Goal: Task Accomplishment & Management: Complete application form

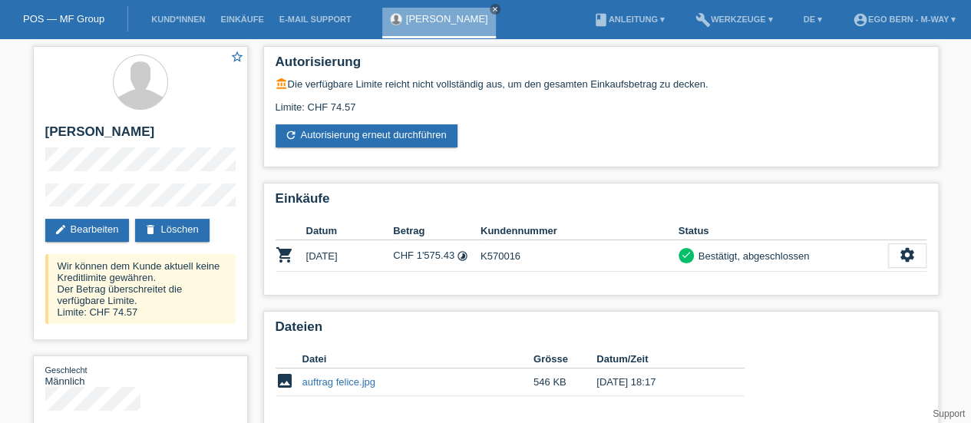
click at [73, 19] on link "POS — MF Group" at bounding box center [63, 19] width 81 height 12
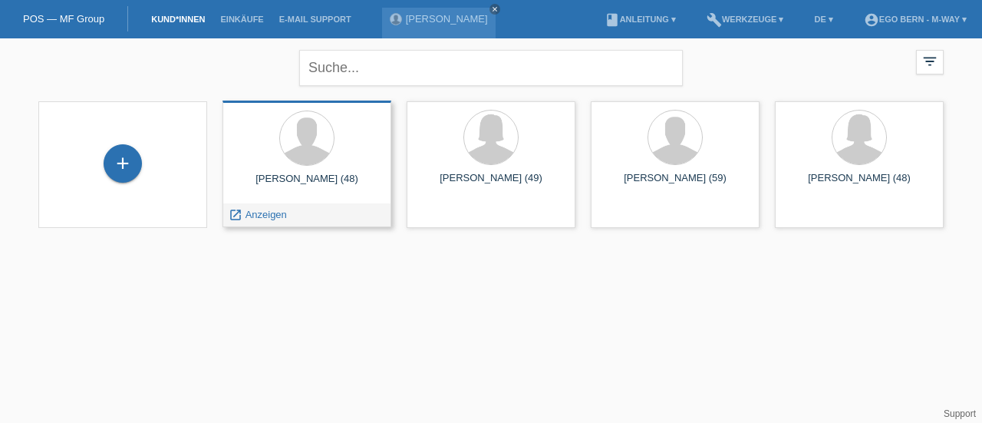
click at [287, 163] on div at bounding box center [307, 139] width 144 height 58
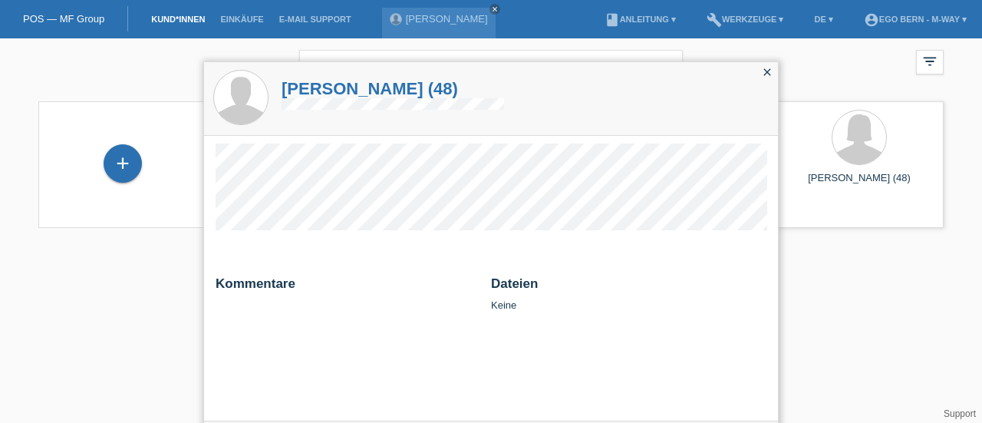
click at [770, 76] on icon "close" at bounding box center [767, 72] width 12 height 12
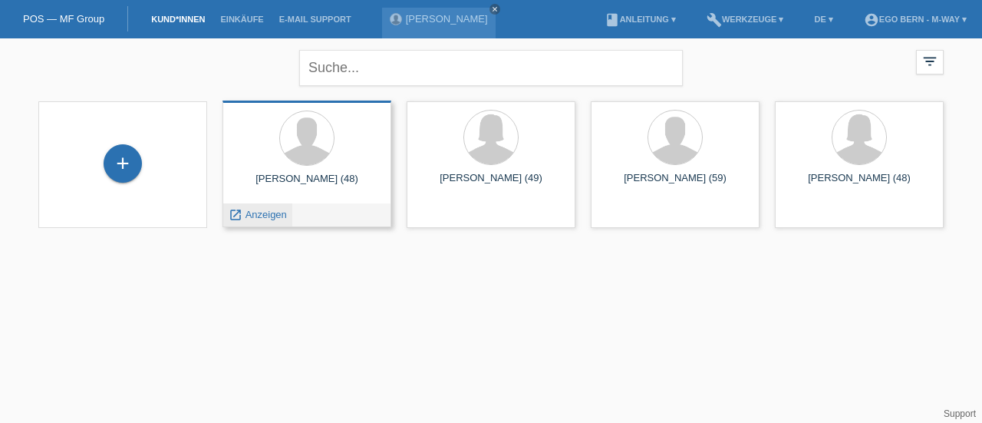
click at [262, 213] on span "Anzeigen" at bounding box center [266, 215] width 41 height 12
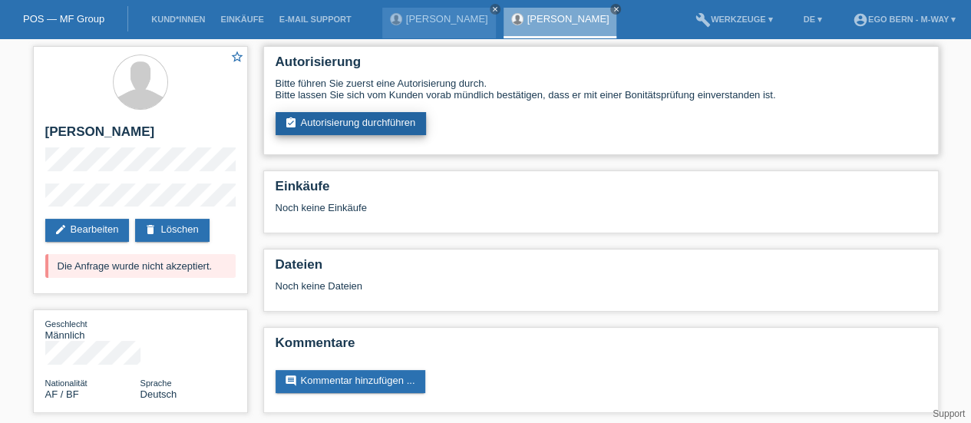
click at [341, 127] on link "assignment_turned_in Autorisierung durchführen" at bounding box center [350, 123] width 151 height 23
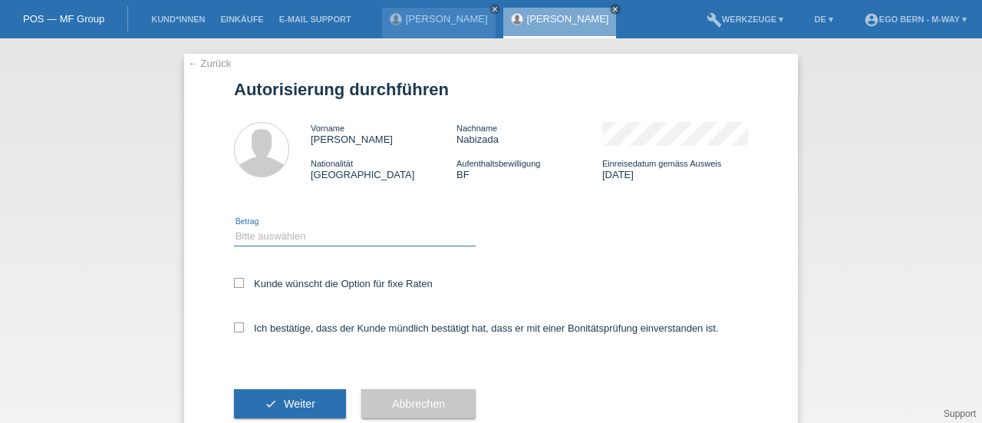
click at [271, 239] on select "Bitte auswählen CHF 1.00 - CHF 499.00 CHF 500.00 - CHF 1'999.00 CHF 2'000.00 - …" at bounding box center [355, 236] width 242 height 18
select select "3"
click at [234, 227] on select "Bitte auswählen CHF 1.00 - CHF 499.00 CHF 500.00 - CHF 1'999.00 CHF 2'000.00 - …" at bounding box center [355, 236] width 242 height 18
click at [234, 285] on icon at bounding box center [239, 283] width 10 height 10
click at [234, 285] on input "Kunde wünscht die Option für fixe Raten" at bounding box center [239, 283] width 10 height 10
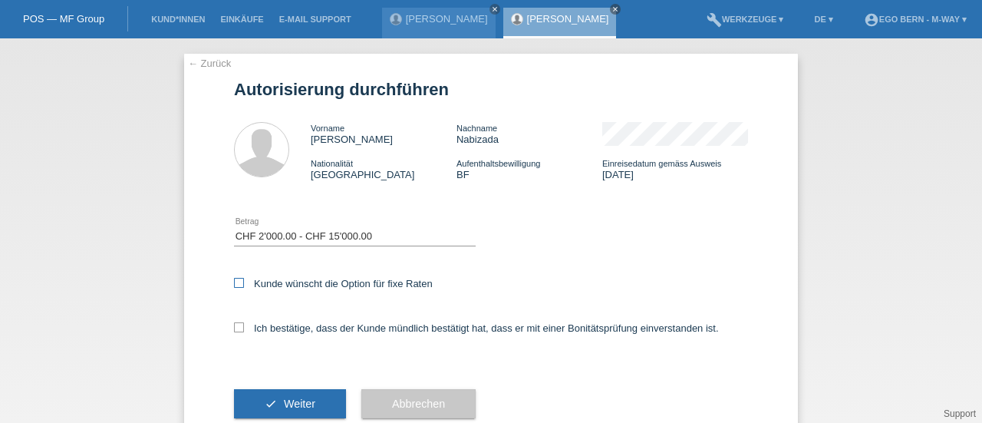
checkbox input "true"
click at [234, 324] on icon at bounding box center [239, 327] width 10 height 10
click at [234, 324] on input "Ich bestätige, dass der Kunde mündlich bestätigt hat, dass er mit einer Bonität…" at bounding box center [239, 327] width 10 height 10
checkbox input "true"
click at [295, 397] on button "check Weiter" at bounding box center [290, 403] width 112 height 29
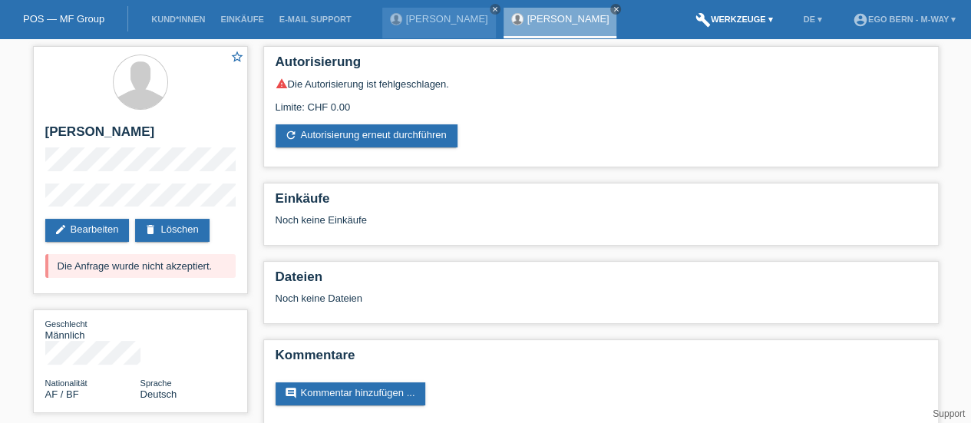
click at [747, 22] on link "build Werkzeuge ▾" at bounding box center [733, 19] width 93 height 9
click at [196, 226] on link "delete Löschen" at bounding box center [172, 230] width 74 height 23
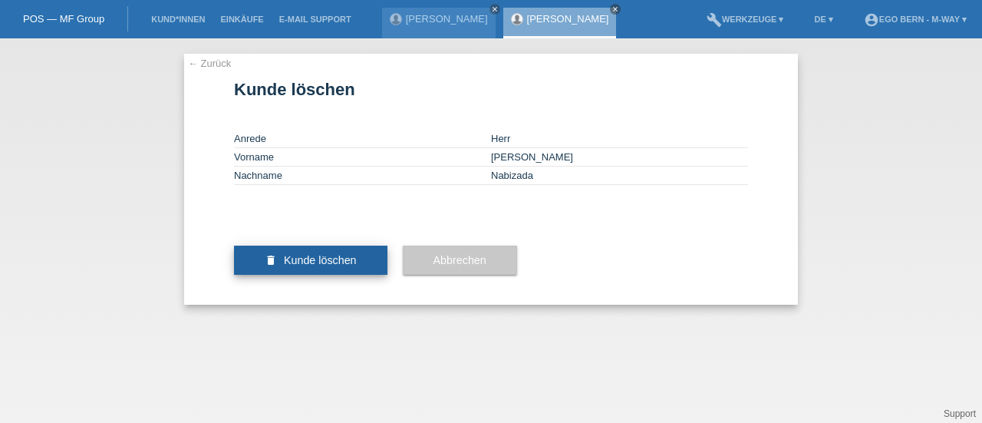
click at [330, 266] on span "Kunde löschen" at bounding box center [320, 260] width 73 height 12
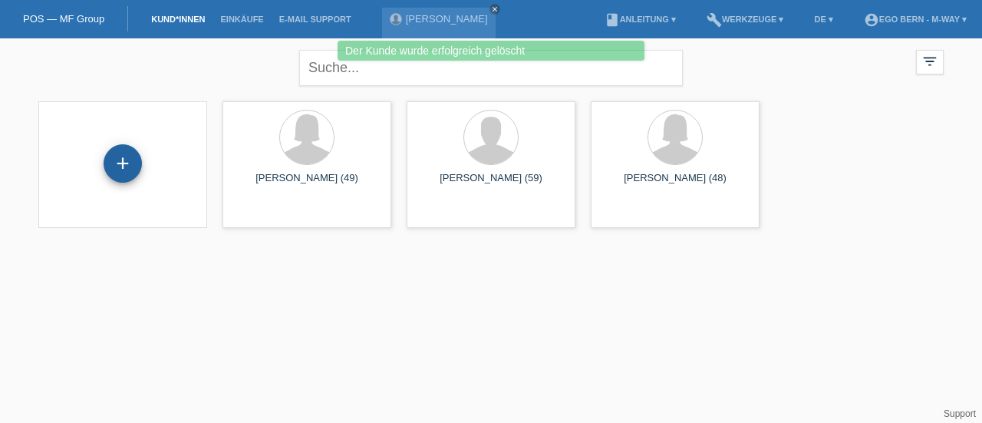
click at [122, 166] on div "+" at bounding box center [123, 163] width 38 height 38
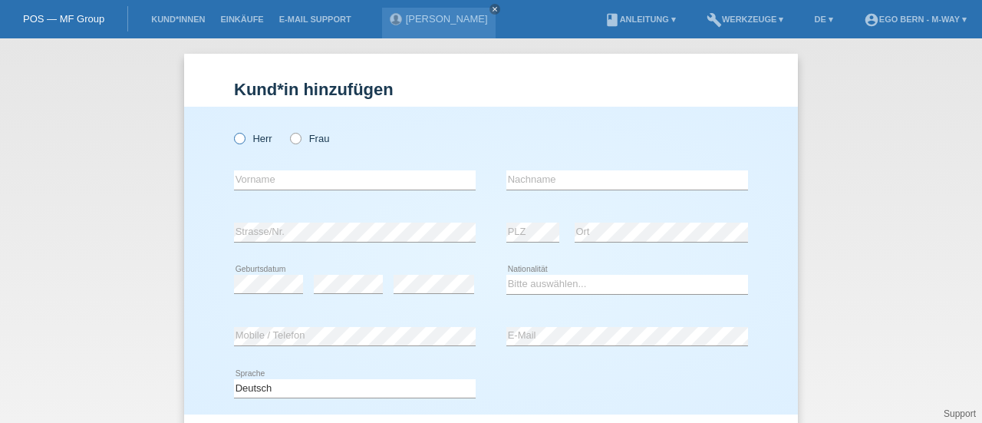
click at [232, 130] on icon at bounding box center [232, 130] width 0 height 0
click at [234, 133] on input "Herr" at bounding box center [239, 138] width 10 height 10
radio input "true"
click at [232, 130] on icon at bounding box center [232, 130] width 0 height 0
click at [234, 135] on input "Herr" at bounding box center [239, 138] width 10 height 10
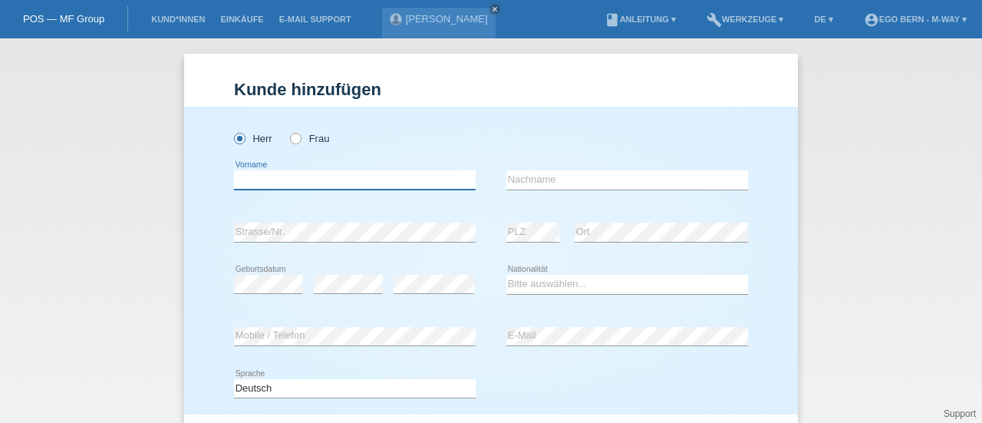
click at [264, 189] on input "text" at bounding box center [355, 179] width 242 height 19
type input "n"
type input "nabizada"
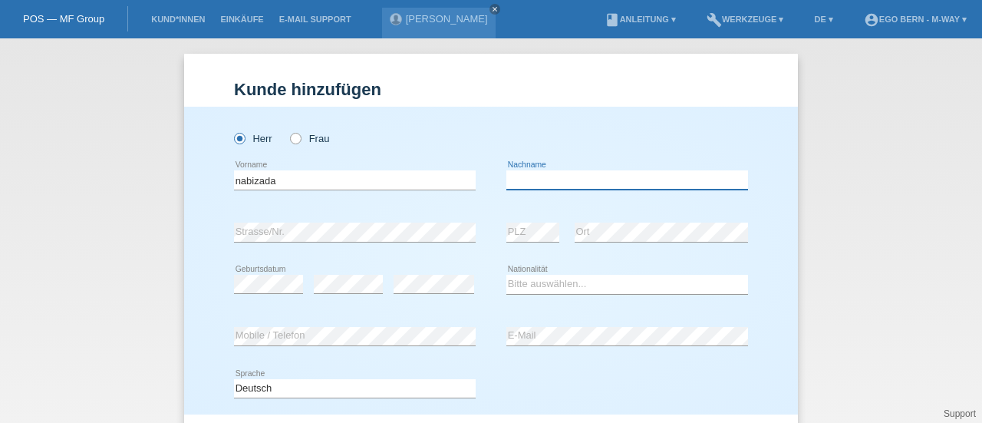
click at [532, 184] on input "text" at bounding box center [627, 179] width 242 height 19
type input "[PERSON_NAME]"
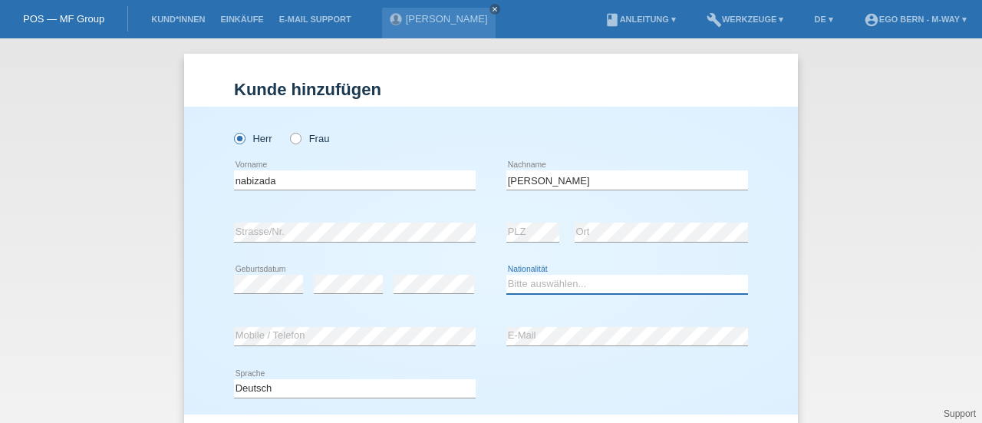
click at [546, 285] on select "Bitte auswählen... Schweiz Deutschland Liechtenstein Österreich ------------ Af…" at bounding box center [627, 284] width 242 height 18
select select "AF"
click at [506, 275] on select "Bitte auswählen... Schweiz Deutschland Liechtenstein Österreich ------------ Af…" at bounding box center [627, 284] width 242 height 18
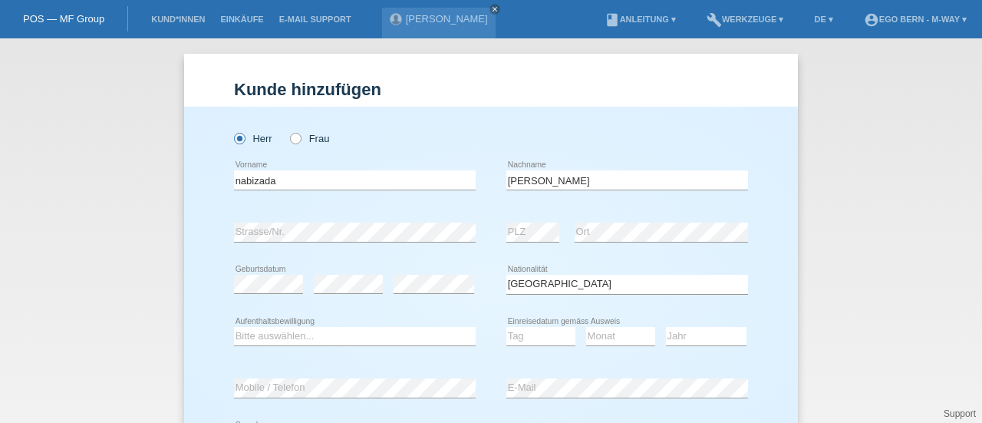
click at [284, 265] on div "error Geburtsdatum" at bounding box center [268, 285] width 69 height 52
click at [212, 305] on div "Herr Frau nabizada error Vorname" at bounding box center [491, 287] width 614 height 360
click at [321, 337] on select "Bitte auswählen... C B B - Flüchtlingsstatus Andere" at bounding box center [355, 336] width 242 height 18
select select "BF"
click at [234, 327] on select "Bitte auswählen... C B B - Flüchtlingsstatus Andere" at bounding box center [355, 336] width 242 height 18
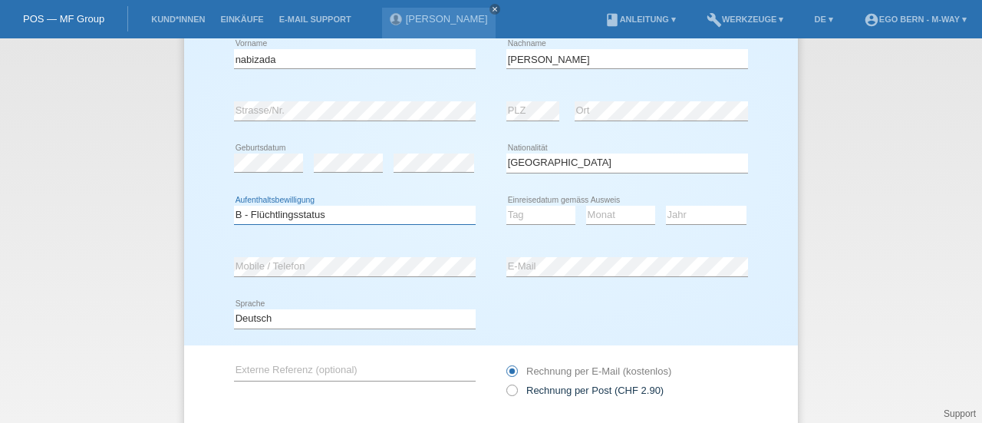
scroll to position [123, 0]
click at [528, 214] on select "Tag 01 02 03 04 05 06 07 08 09 10 11" at bounding box center [540, 213] width 69 height 18
click at [603, 196] on div "Monat 01 02 03 04 05 06 07 08 09 10 11 12 error" at bounding box center [620, 214] width 69 height 52
click at [545, 206] on select "Tag 01 02 03 04 05 06 07 08 09 10 11" at bounding box center [540, 213] width 69 height 18
select select "14"
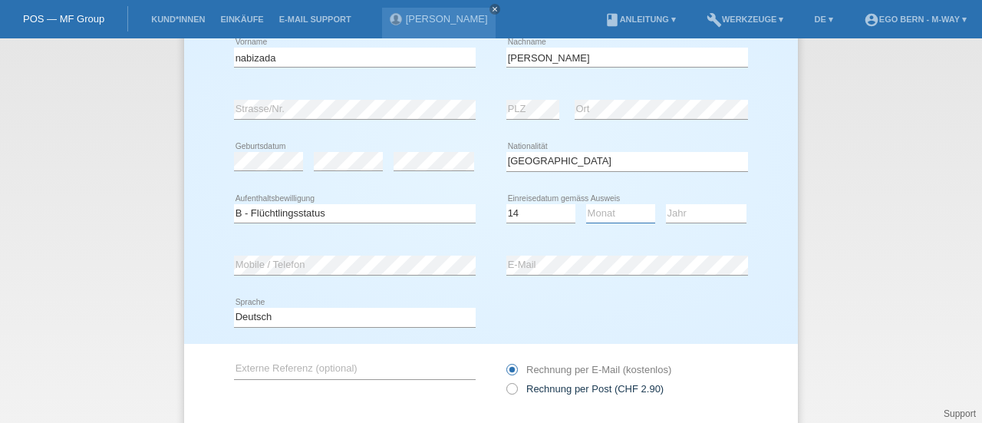
click at [601, 218] on select "Monat 01 02 03 04 05 06 07 08 09 10 11" at bounding box center [620, 213] width 69 height 18
select select "12"
click at [586, 204] on select "Monat 01 02 03 04 05 06 07 08 09 10 11" at bounding box center [620, 213] width 69 height 18
click at [675, 219] on select "Jahr 2025 2024 2023 2022 2021 2020 2019 2018 2017 2016 2015 2014 2013 2012 2011…" at bounding box center [706, 213] width 81 height 18
select select "2016"
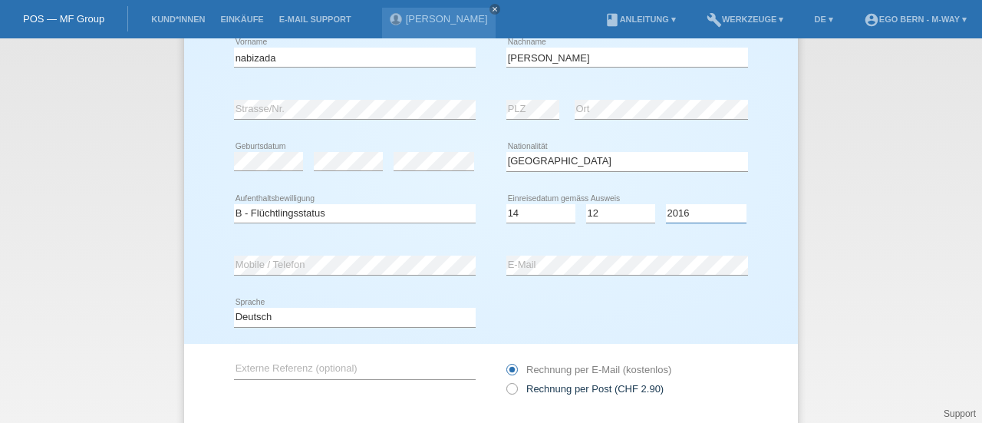
click at [666, 204] on select "Jahr 2025 2024 2023 2022 2021 2020 2019 2018 2017 2016 2015 2014 2013 2012 2011…" at bounding box center [706, 213] width 81 height 18
click at [548, 305] on div "Deutsch Français Italiano English error Sprache" at bounding box center [491, 318] width 514 height 52
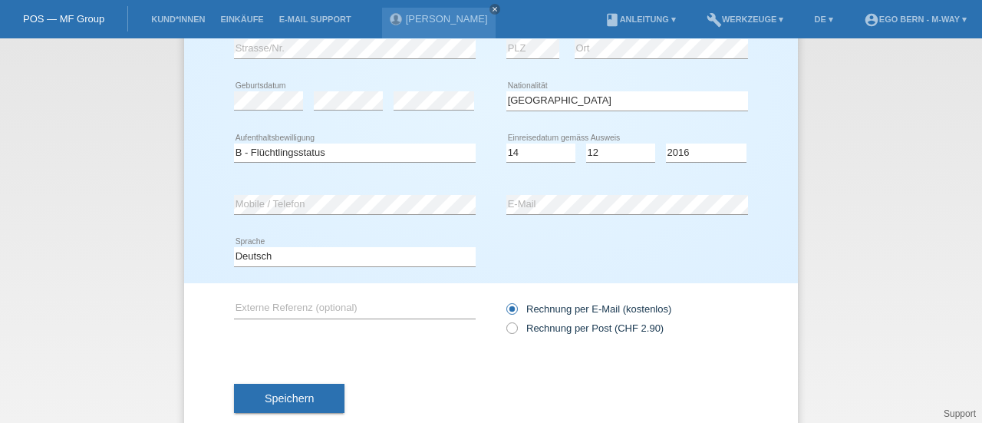
scroll to position [198, 0]
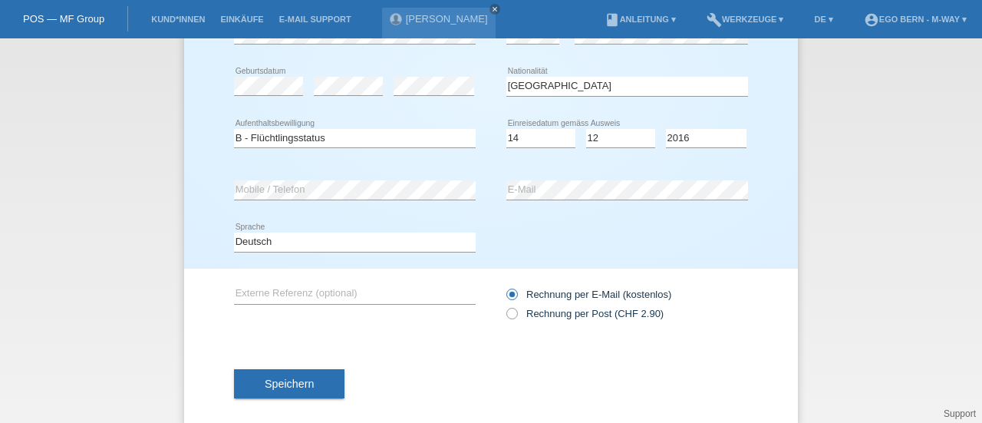
drag, startPoint x: 282, startPoint y: 386, endPoint x: 300, endPoint y: 459, distance: 75.0
click at [300, 38] on html "POS — MF Group Kund*innen Einkäufe E-Mail Support Christoph Stähli close menu" at bounding box center [491, 19] width 982 height 38
click at [265, 377] on span "Speichern" at bounding box center [289, 383] width 49 height 12
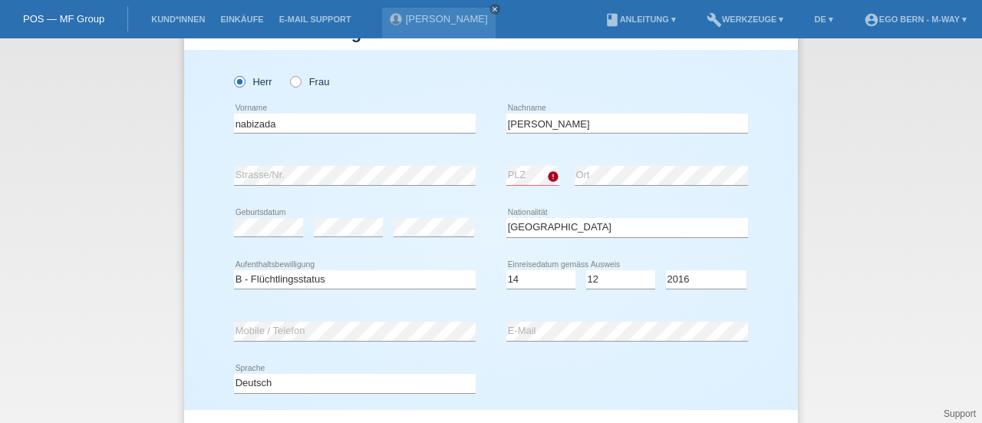
scroll to position [54, 0]
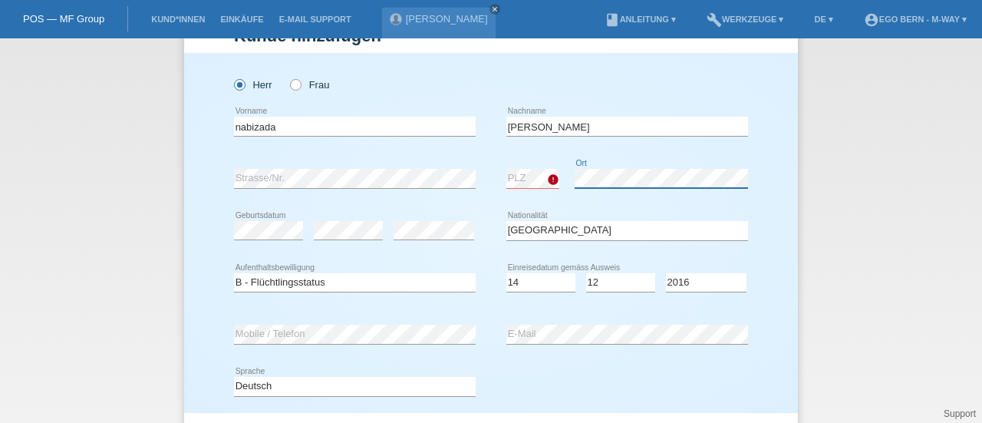
click at [496, 174] on div "error Strasse/Nr. error PLZ error Ort" at bounding box center [491, 179] width 514 height 52
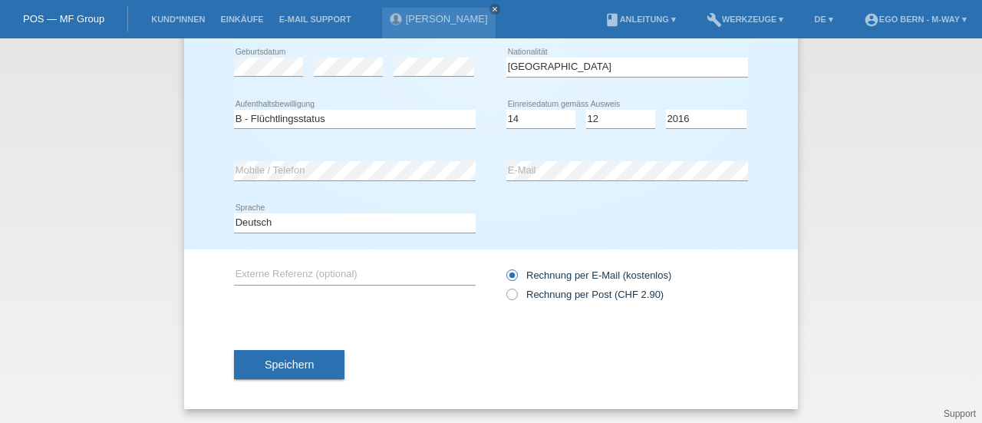
scroll to position [216, 0]
click at [278, 372] on button "Speichern" at bounding box center [289, 365] width 110 height 29
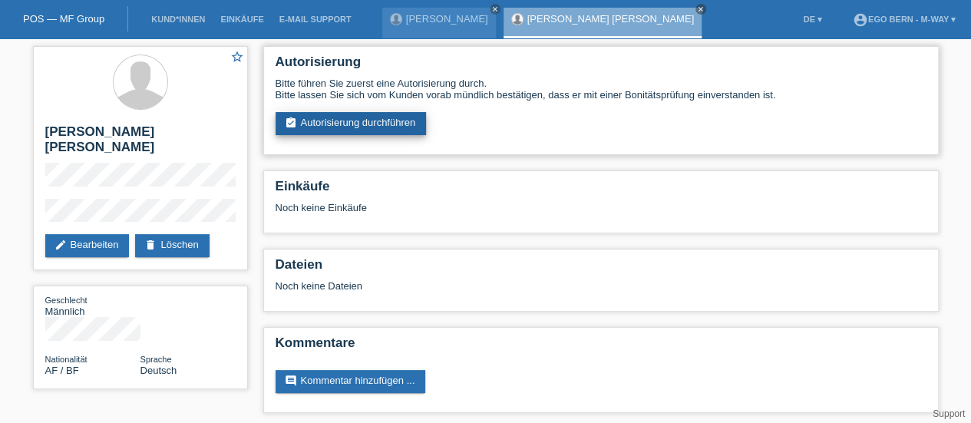
click at [342, 123] on link "assignment_turned_in Autorisierung durchführen" at bounding box center [350, 123] width 151 height 23
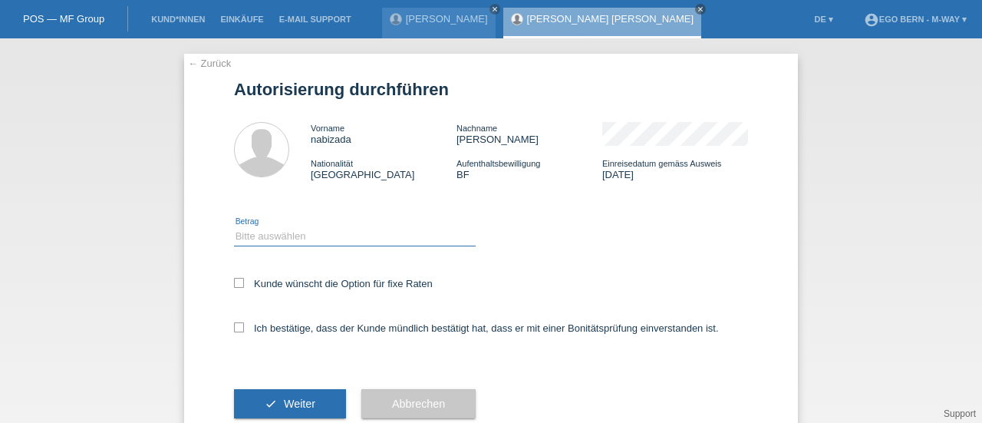
click at [305, 243] on select "Bitte auswählen CHF 1.00 - CHF 499.00 CHF 500.00 - CHF 1'999.00 CHF 2'000.00 - …" at bounding box center [355, 236] width 242 height 18
select select "3"
click at [234, 227] on select "Bitte auswählen CHF 1.00 - CHF 499.00 CHF 500.00 - CHF 1'999.00 CHF 2'000.00 - …" at bounding box center [355, 236] width 242 height 18
click at [234, 286] on icon at bounding box center [239, 283] width 10 height 10
click at [234, 286] on input "Kunde wünscht die Option für fixe Raten" at bounding box center [239, 283] width 10 height 10
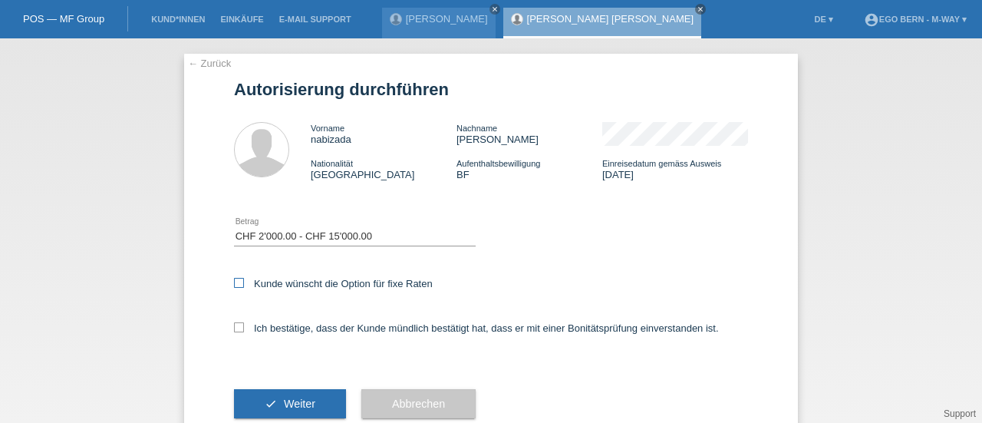
checkbox input "true"
click at [234, 331] on icon at bounding box center [239, 327] width 10 height 10
click at [234, 331] on input "Ich bestätige, dass der Kunde mündlich bestätigt hat, dass er mit einer Bonität…" at bounding box center [239, 327] width 10 height 10
checkbox input "true"
click at [284, 403] on span "Weiter" at bounding box center [299, 403] width 31 height 12
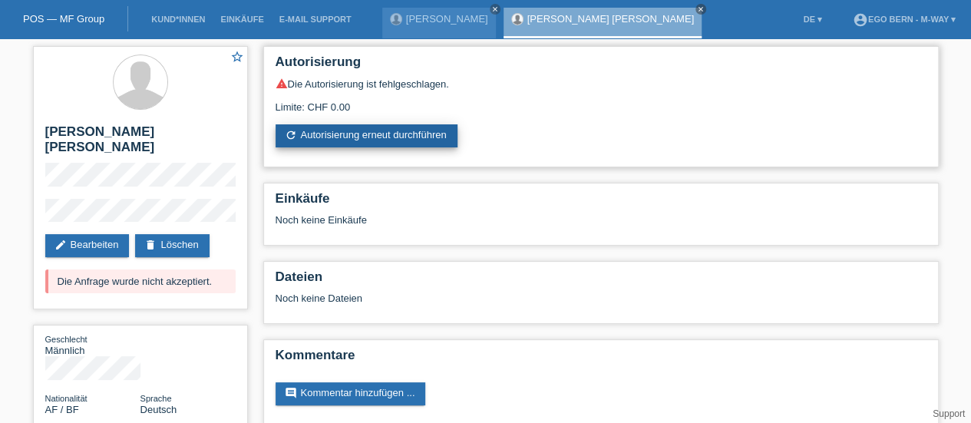
click at [361, 127] on link "refresh Autorisierung erneut durchführen" at bounding box center [366, 135] width 182 height 23
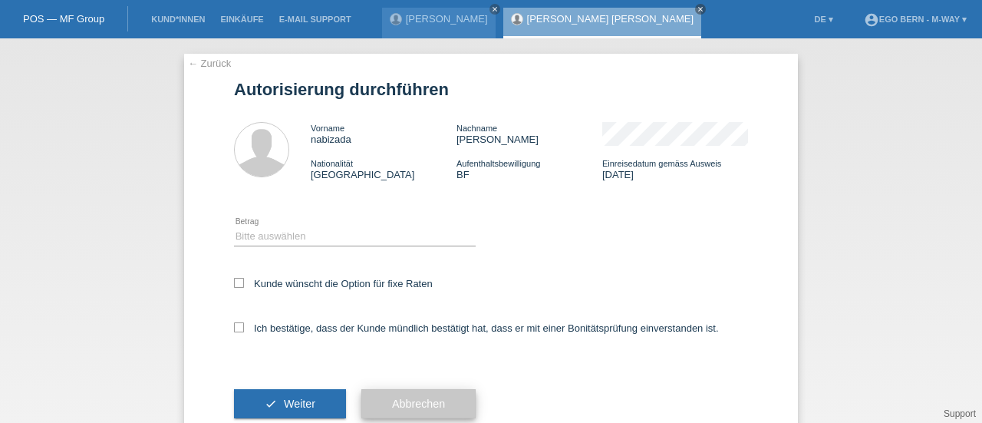
click at [394, 407] on span "Abbrechen" at bounding box center [418, 403] width 53 height 12
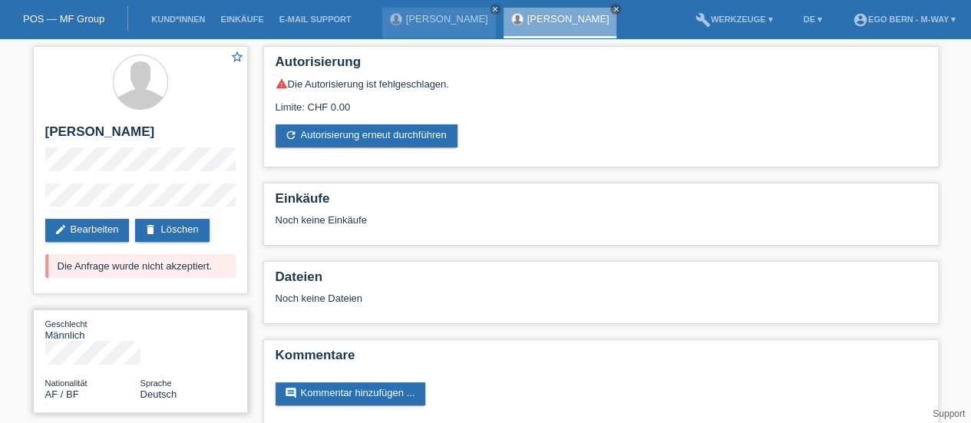
click at [80, 378] on span "Nationalität" at bounding box center [66, 382] width 42 height 9
drag, startPoint x: 80, startPoint y: 365, endPoint x: 9, endPoint y: 368, distance: 70.7
click at [9, 368] on div "star_border nabizada abdul Rashid edit Bearbeiten delete Löschen Die Anfrage wu…" at bounding box center [485, 239] width 971 height 402
click at [80, 229] on link "edit Bearbeiten" at bounding box center [87, 230] width 84 height 23
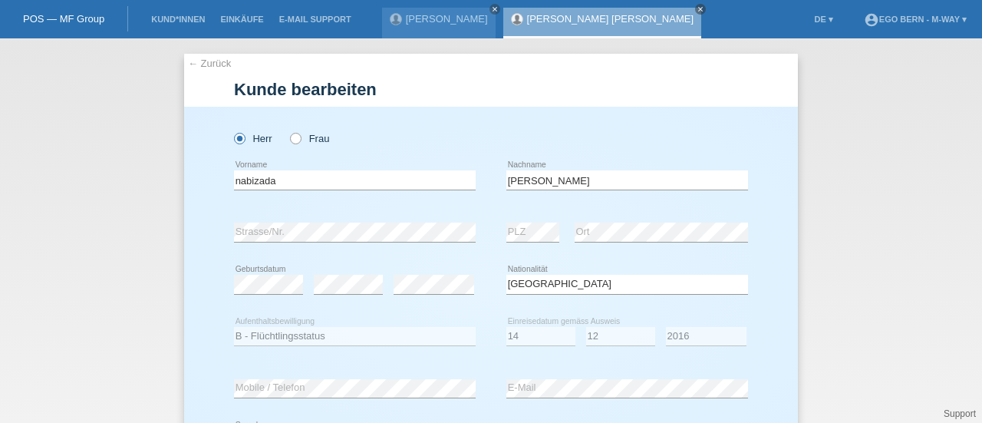
select select "AF"
select select "BF"
select select "14"
select select "12"
select select "2016"
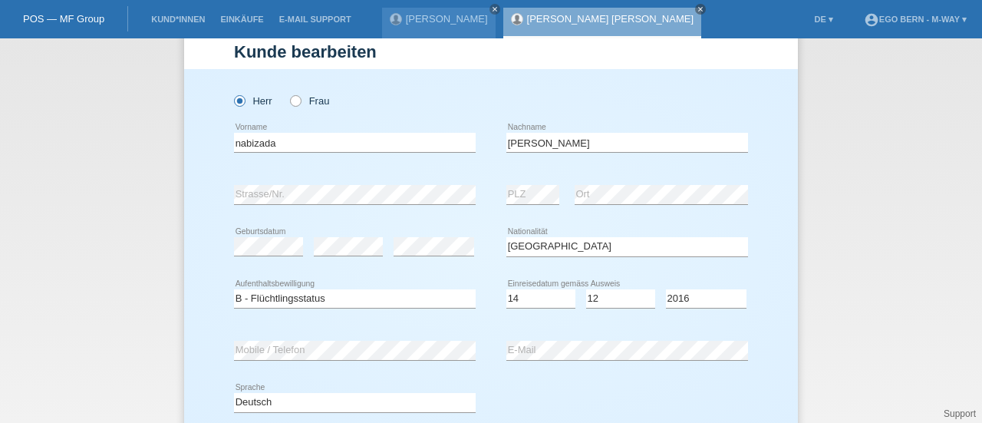
scroll to position [38, 0]
click at [313, 296] on select "Bitte auswählen... C B B - Flüchtlingsstatus Andere" at bounding box center [355, 297] width 242 height 18
select select "B"
click at [234, 288] on select "Bitte auswählen... C B B - Flüchtlingsstatus Andere" at bounding box center [355, 297] width 242 height 18
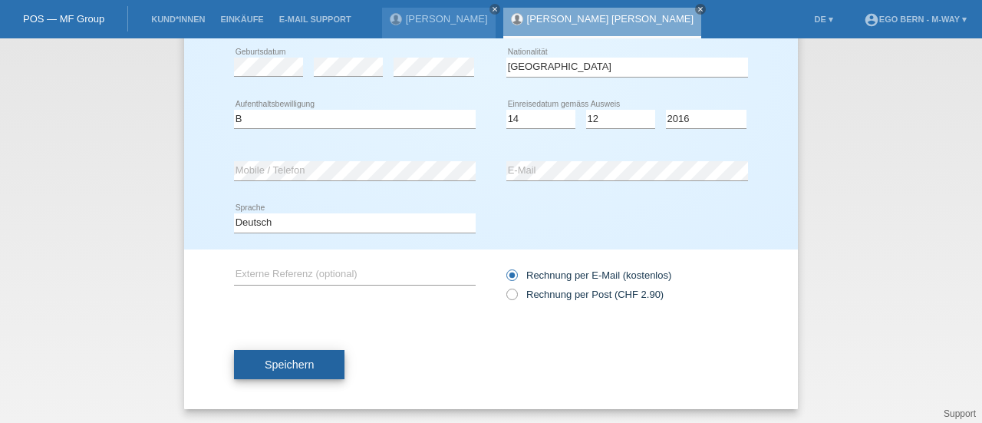
click at [297, 368] on span "Speichern" at bounding box center [289, 364] width 49 height 12
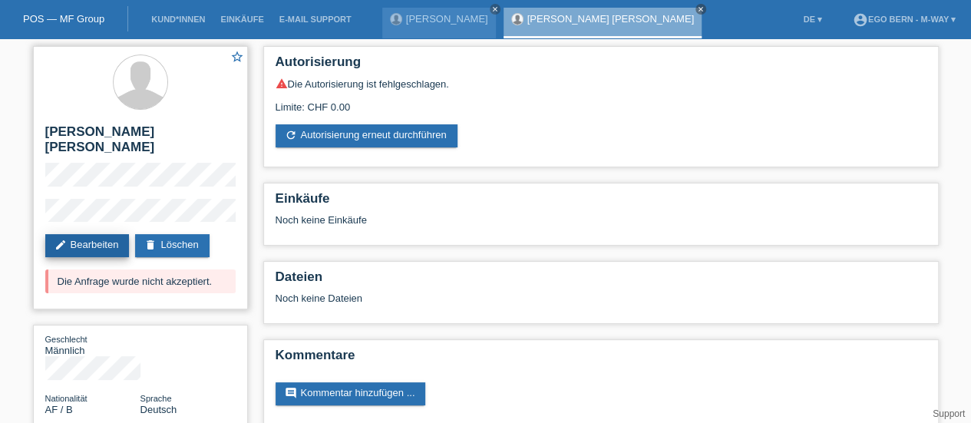
click at [91, 236] on link "edit Bearbeiten" at bounding box center [87, 245] width 84 height 23
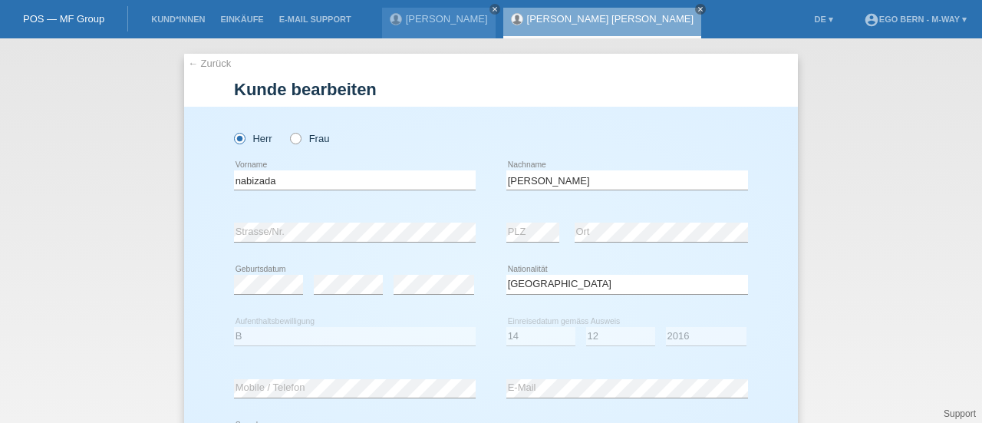
select select "AF"
select select "B"
select select "14"
select select "12"
select select "2016"
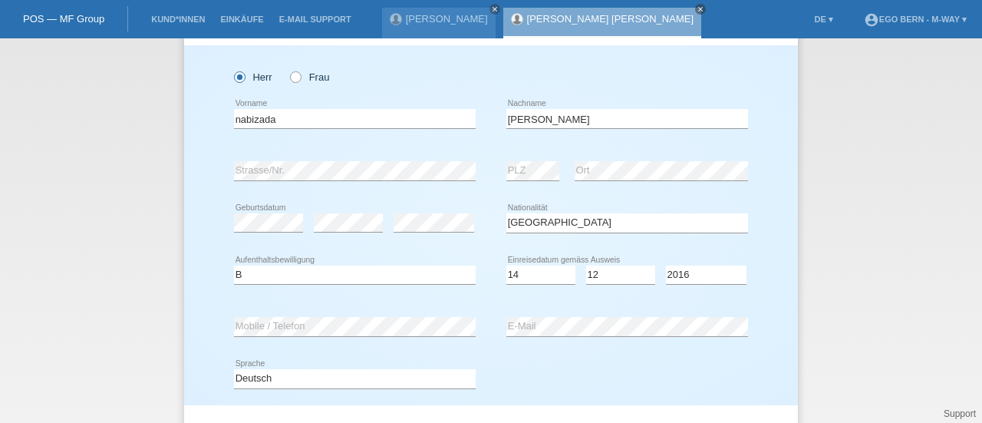
scroll to position [64, 0]
click at [305, 264] on select "Bitte auswählen... C B B - Flüchtlingsstatus Andere" at bounding box center [355, 272] width 242 height 18
click at [234, 263] on select "Bitte auswählen... C B B - Flüchtlingsstatus Andere" at bounding box center [355, 272] width 242 height 18
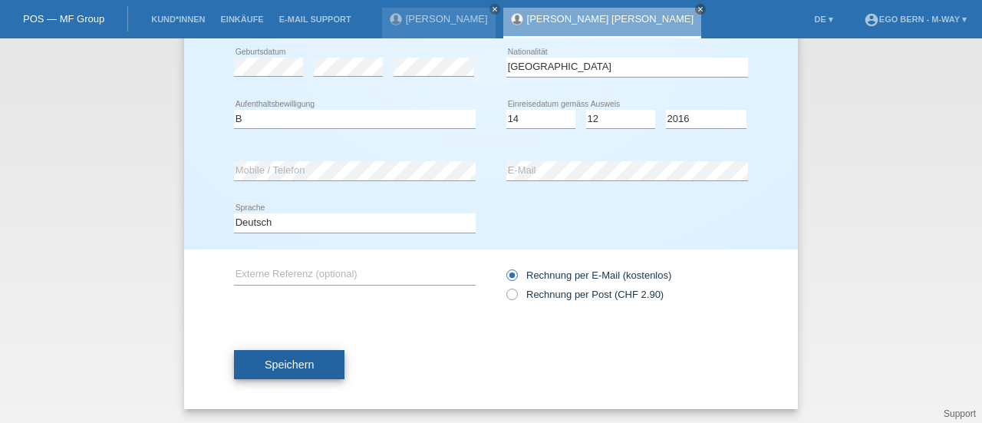
click at [268, 358] on span "Speichern" at bounding box center [289, 364] width 49 height 12
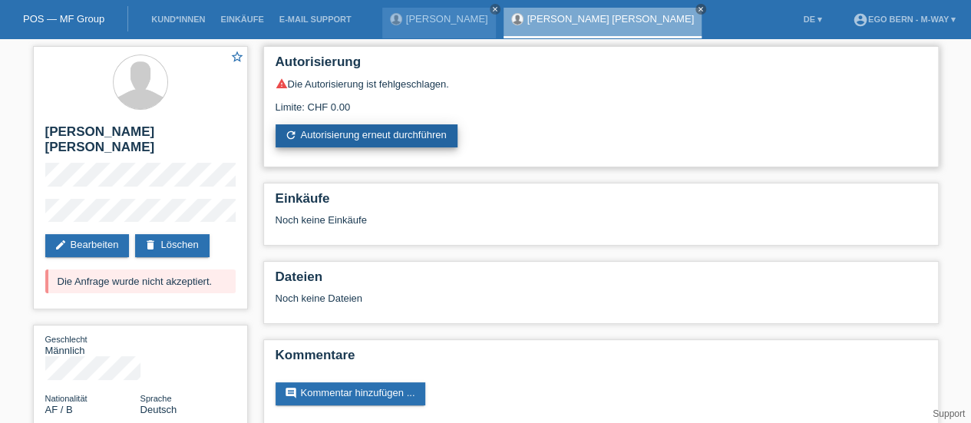
click at [339, 128] on link "refresh Autorisierung erneut durchführen" at bounding box center [366, 135] width 182 height 23
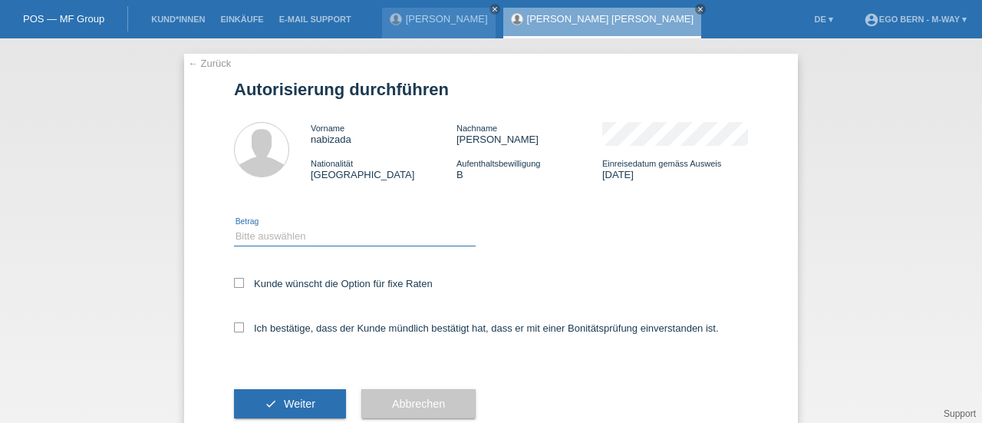
click at [249, 232] on select "Bitte auswählen CHF 1.00 - CHF 499.00 CHF 500.00 - CHF 1'999.00 CHF 2'000.00 - …" at bounding box center [355, 236] width 242 height 18
select select "3"
click at [234, 227] on select "Bitte auswählen CHF 1.00 - CHF 499.00 CHF 500.00 - CHF 1'999.00 CHF 2'000.00 - …" at bounding box center [355, 236] width 242 height 18
click at [234, 284] on icon at bounding box center [239, 283] width 10 height 10
click at [234, 284] on input "Kunde wünscht die Option für fixe Raten" at bounding box center [239, 283] width 10 height 10
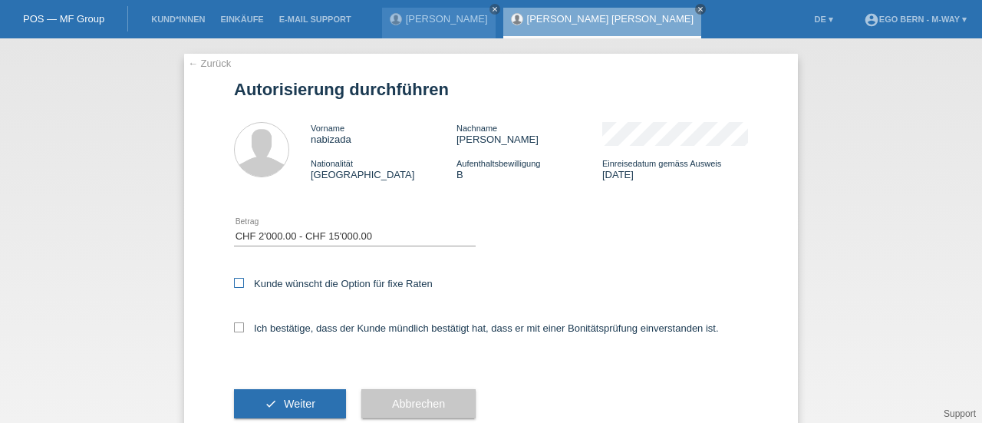
checkbox input "true"
click at [234, 329] on icon at bounding box center [239, 327] width 10 height 10
click at [234, 329] on input "Ich bestätige, dass der Kunde mündlich bestätigt hat, dass er mit einer Bonität…" at bounding box center [239, 327] width 10 height 10
checkbox input "true"
click at [265, 400] on icon "check" at bounding box center [271, 403] width 12 height 12
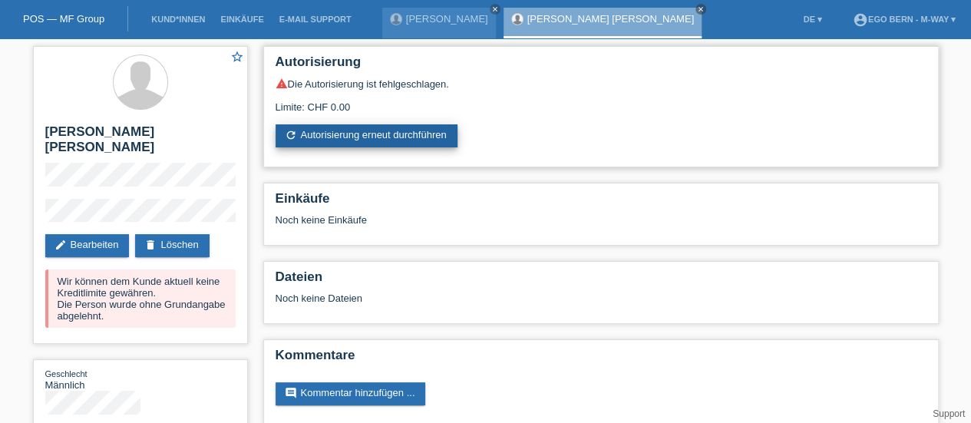
click at [348, 136] on link "refresh Autorisierung erneut durchführen" at bounding box center [366, 135] width 182 height 23
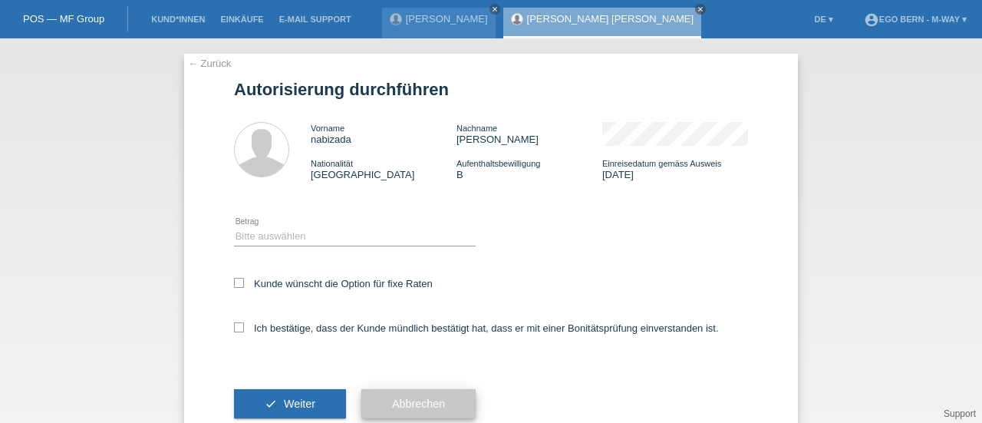
click at [393, 407] on span "Abbrechen" at bounding box center [418, 403] width 53 height 12
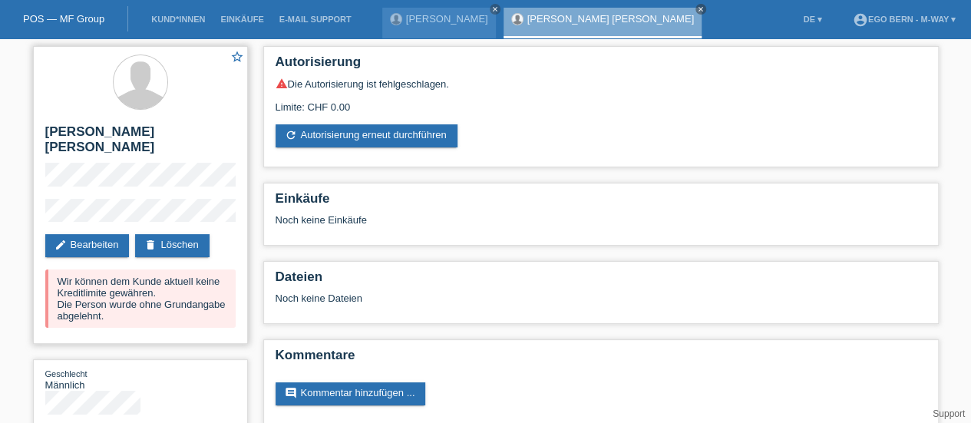
scroll to position [18, 0]
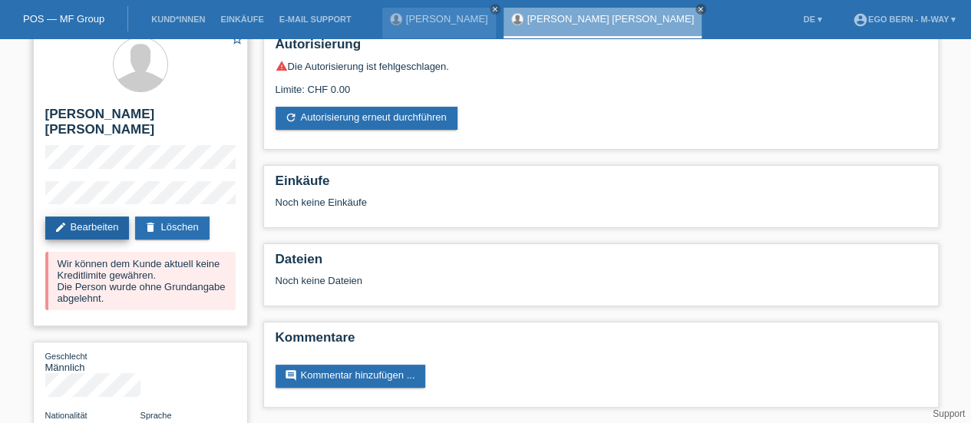
click at [83, 216] on link "edit Bearbeiten" at bounding box center [87, 227] width 84 height 23
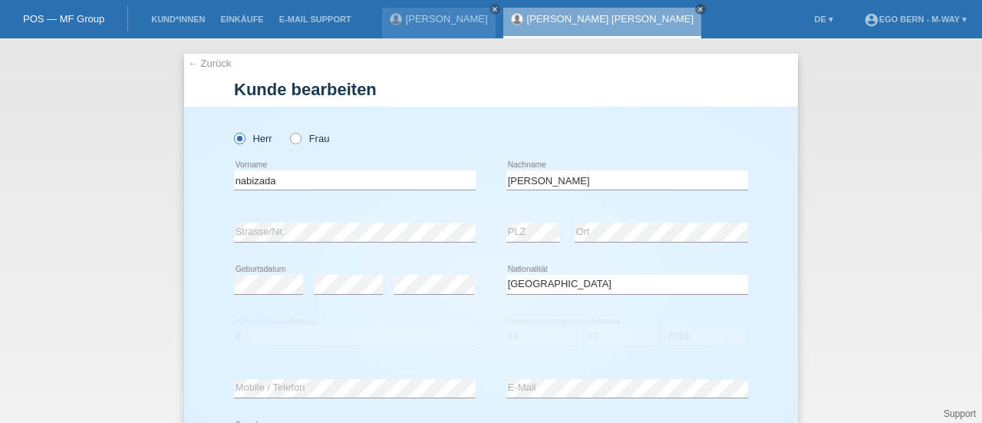
select select "AF"
select select "B"
select select "14"
select select "12"
select select "2016"
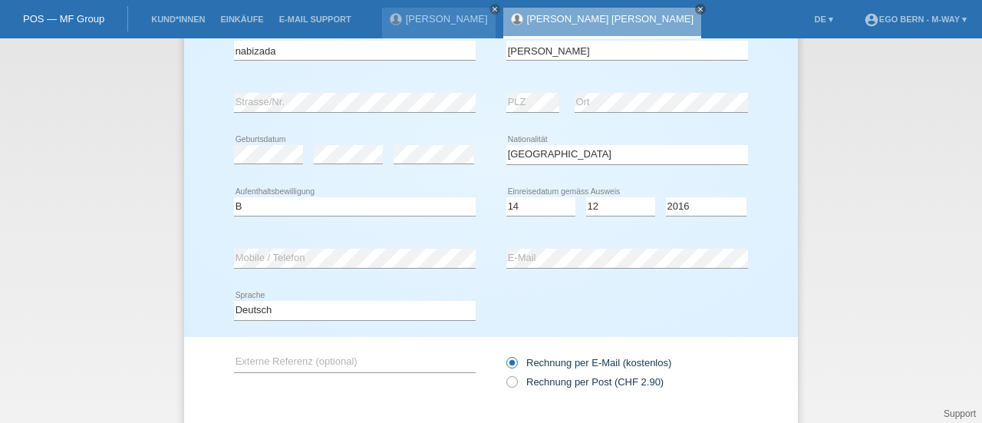
scroll to position [130, 0]
click at [300, 202] on select "Bitte auswählen... C B B - Flüchtlingsstatus Andere" at bounding box center [355, 205] width 242 height 18
select select "BF"
click at [234, 196] on select "Bitte auswählen... C B B - Flüchtlingsstatus Andere" at bounding box center [355, 205] width 242 height 18
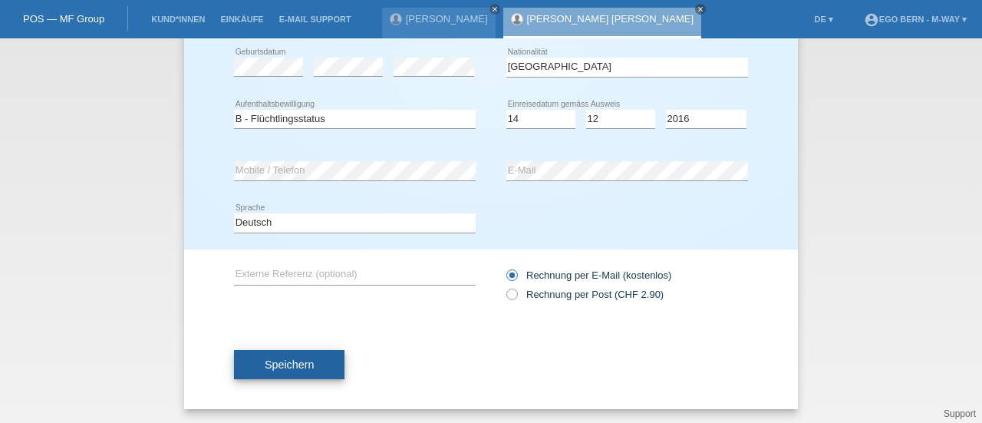
click at [301, 368] on span "Speichern" at bounding box center [289, 364] width 49 height 12
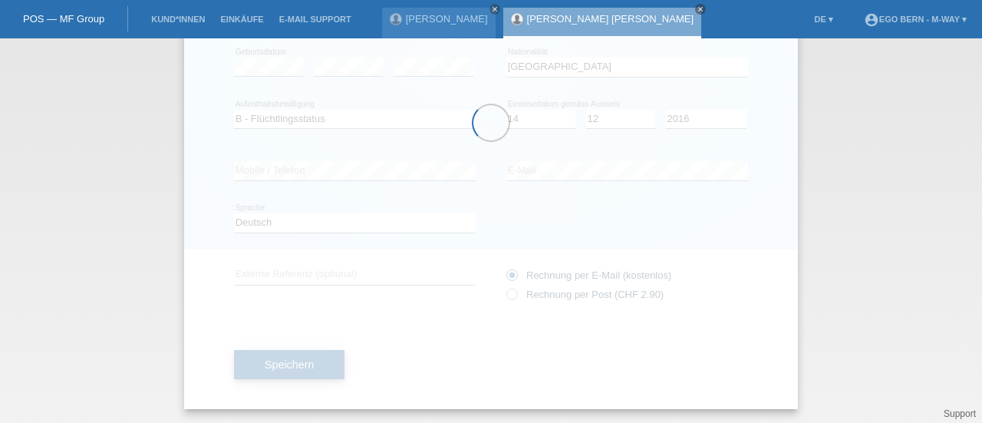
click at [301, 368] on div at bounding box center [491, 123] width 614 height 572
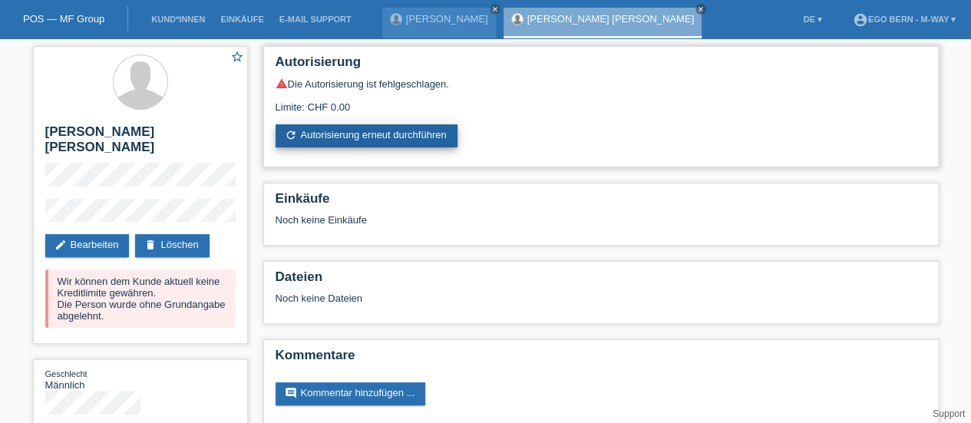
click at [365, 140] on link "refresh Autorisierung erneut durchführen" at bounding box center [366, 135] width 182 height 23
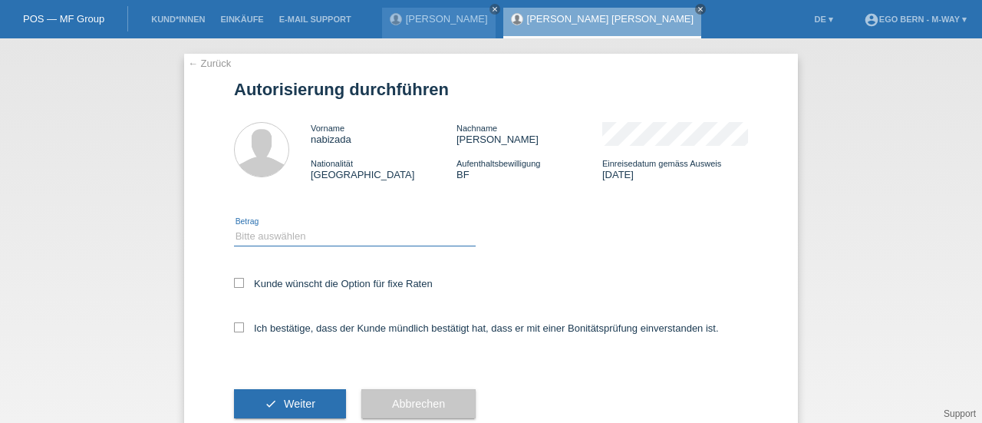
click at [254, 227] on select "Bitte auswählen CHF 1.00 - CHF 499.00 CHF 500.00 - CHF 1'999.00 CHF 2'000.00 - …" at bounding box center [355, 236] width 242 height 18
select select "3"
click at [234, 227] on select "Bitte auswählen CHF 1.00 - CHF 499.00 CHF 500.00 - CHF 1'999.00 CHF 2'000.00 - …" at bounding box center [355, 236] width 242 height 18
click at [234, 286] on icon at bounding box center [239, 283] width 10 height 10
click at [234, 286] on input "Kunde wünscht die Option für fixe Raten" at bounding box center [239, 283] width 10 height 10
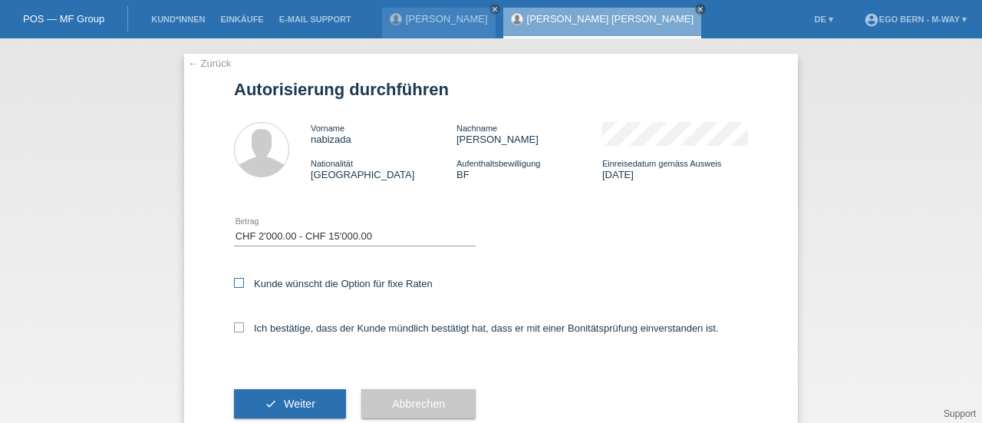
checkbox input "true"
click at [234, 335] on div "Ich bestätige, dass der Kunde mündlich bestätigt hat, dass er mit einer Bonität…" at bounding box center [491, 333] width 514 height 52
click at [234, 326] on icon at bounding box center [239, 327] width 10 height 10
click at [234, 326] on input "Ich bestätige, dass der Kunde mündlich bestätigt hat, dass er mit einer Bonität…" at bounding box center [239, 327] width 10 height 10
checkbox input "true"
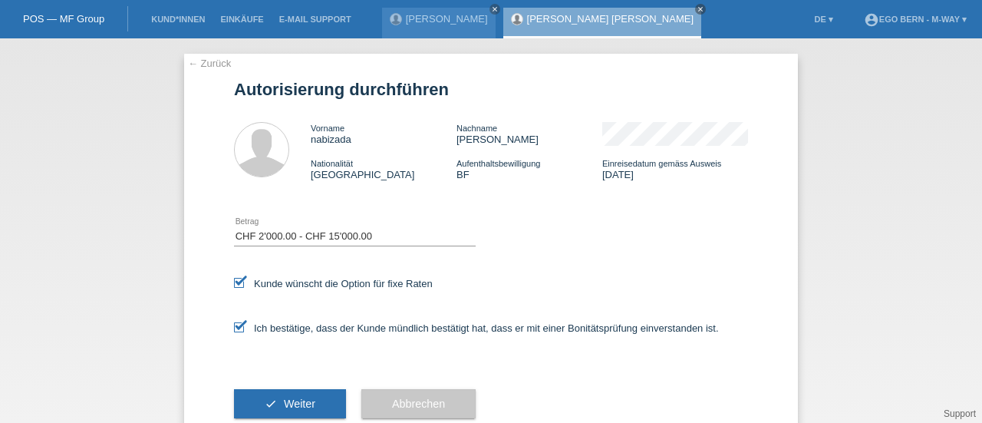
click at [278, 389] on div "check Weiter" at bounding box center [290, 403] width 112 height 89
click at [279, 397] on button "check Weiter" at bounding box center [290, 403] width 112 height 29
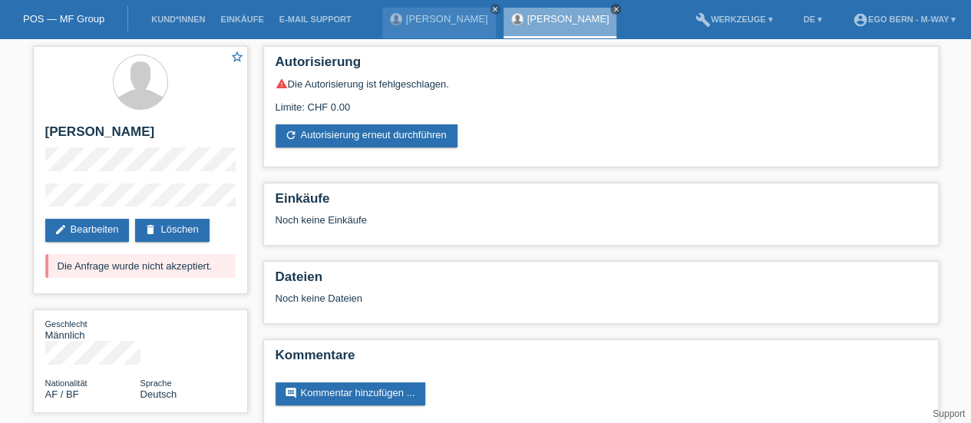
click at [618, 8] on link "close" at bounding box center [615, 9] width 11 height 11
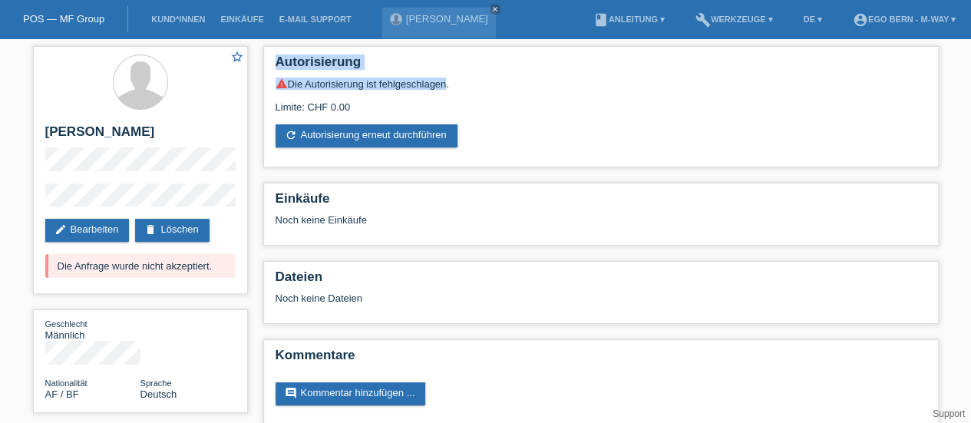
drag, startPoint x: 445, startPoint y: 84, endPoint x: 261, endPoint y: 62, distance: 185.5
click at [261, 62] on div "Autorisierung warning Die Autorisierung ist fehlgeschlagen. Limite: CHF 0.00 re…" at bounding box center [601, 239] width 691 height 402
click at [348, 105] on div "Limite: CHF 0.00" at bounding box center [600, 101] width 651 height 23
drag, startPoint x: 349, startPoint y: 105, endPoint x: 272, endPoint y: 54, distance: 92.6
click at [272, 54] on div "Autorisierung warning Die Autorisierung ist fehlgeschlagen. Limite: CHF 0.00 re…" at bounding box center [600, 106] width 675 height 121
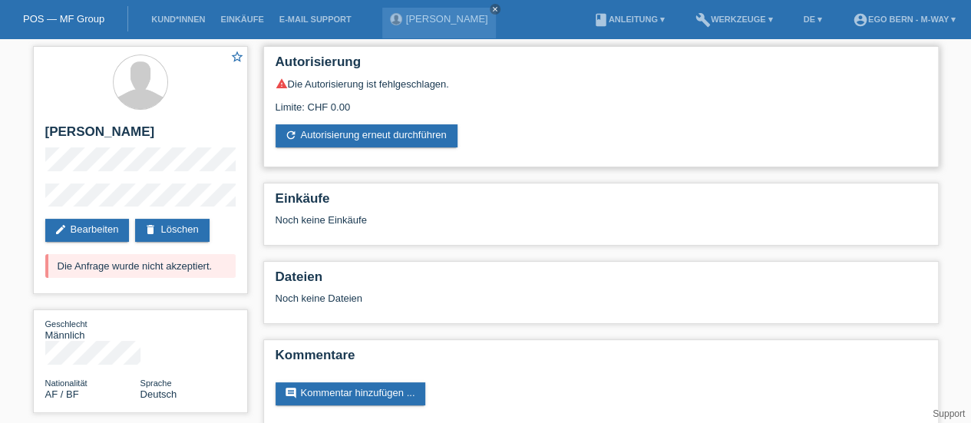
click at [478, 142] on div "warning Die Autorisierung ist fehlgeschlagen. Limite: CHF 0.00 refresh Autorisi…" at bounding box center [600, 112] width 651 height 70
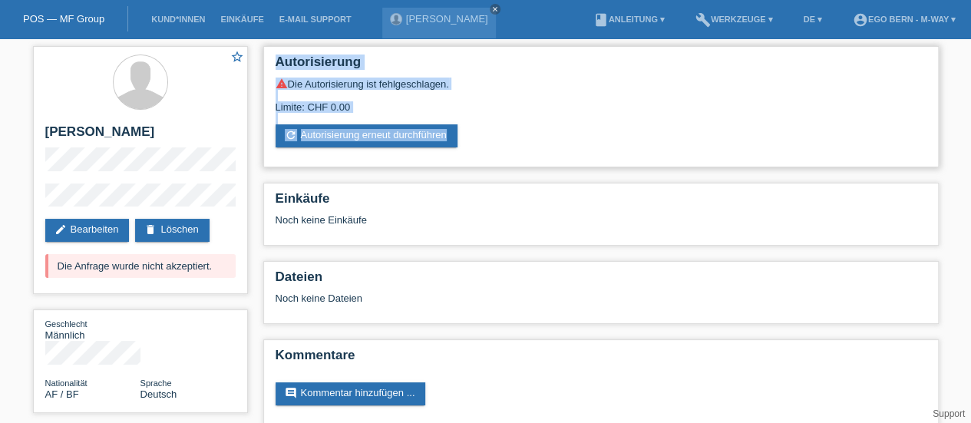
drag, startPoint x: 478, startPoint y: 142, endPoint x: 267, endPoint y: 68, distance: 223.5
click at [267, 68] on div "Autorisierung warning Die Autorisierung ist fehlgeschlagen. Limite: CHF 0.00 re…" at bounding box center [600, 106] width 675 height 121
click at [485, 58] on h2 "Autorisierung" at bounding box center [600, 65] width 651 height 23
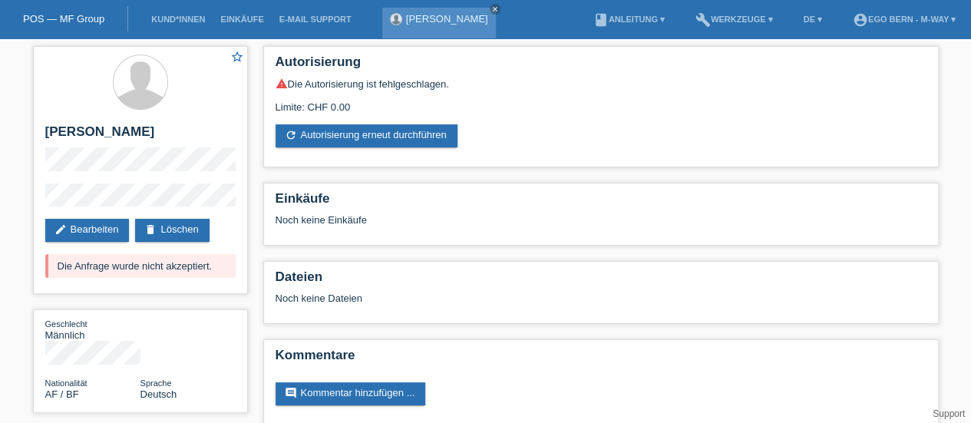
click at [449, 21] on link "[PERSON_NAME]" at bounding box center [447, 19] width 82 height 12
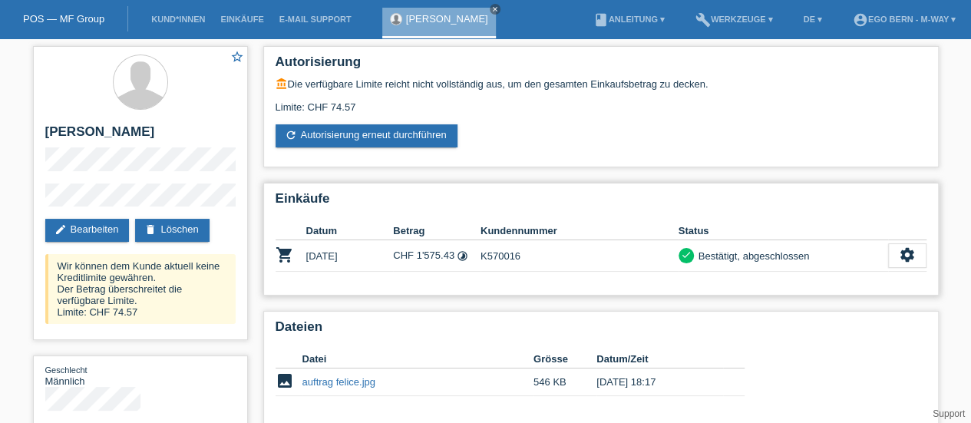
drag, startPoint x: 302, startPoint y: 251, endPoint x: 381, endPoint y: 271, distance: 81.5
click at [381, 271] on tr "shopping_cart [DATE] CHF 1'575.43 timelapse K570016 check settings" at bounding box center [600, 255] width 651 height 31
click at [381, 271] on td "[DATE]" at bounding box center [349, 255] width 87 height 31
drag, startPoint x: 279, startPoint y: 253, endPoint x: 829, endPoint y: 263, distance: 550.2
click at [829, 263] on tr "shopping_cart [DATE] CHF 1'575.43 timelapse K570016 check settings" at bounding box center [600, 255] width 651 height 31
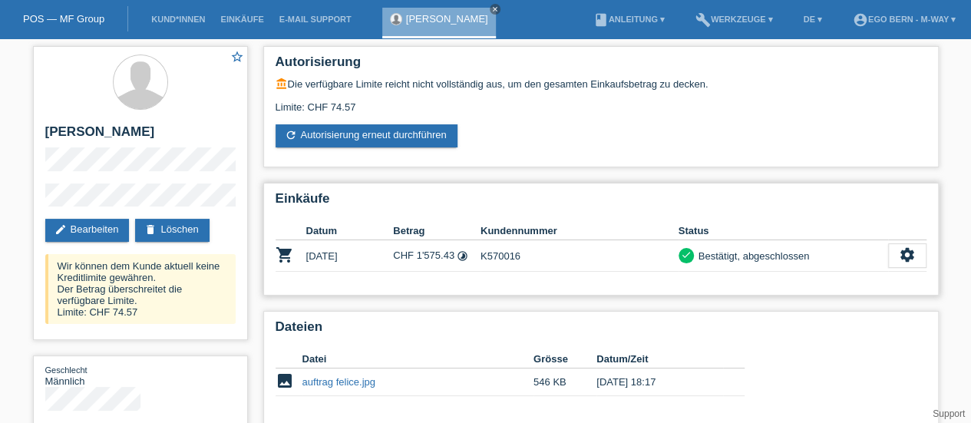
click at [829, 263] on div "check Bestätigt, abgeschlossen" at bounding box center [782, 256] width 209 height 16
drag, startPoint x: 829, startPoint y: 263, endPoint x: 320, endPoint y: 266, distance: 508.7
click at [320, 266] on tr "shopping_cart [DATE] CHF 1'575.43 timelapse K570016 check settings" at bounding box center [600, 255] width 651 height 31
click at [320, 266] on td "[DATE]" at bounding box center [349, 255] width 87 height 31
click at [905, 249] on icon "settings" at bounding box center [906, 254] width 17 height 17
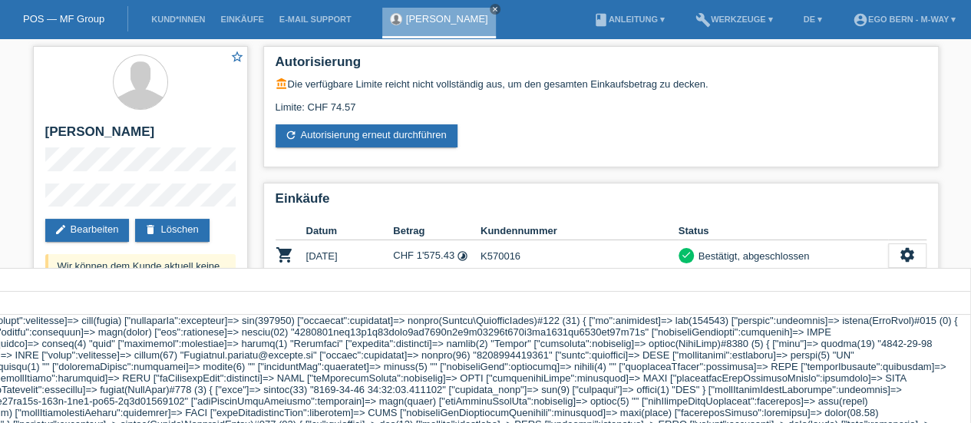
click at [885, 182] on div "Autorisierung account_balance Die verfügbare Limite reicht nicht vollständig au…" at bounding box center [601, 324] width 691 height 572
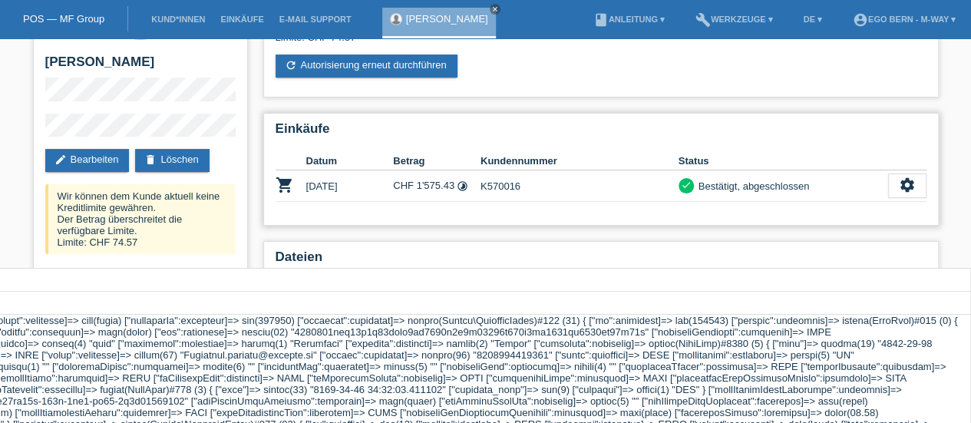
scroll to position [69, 0]
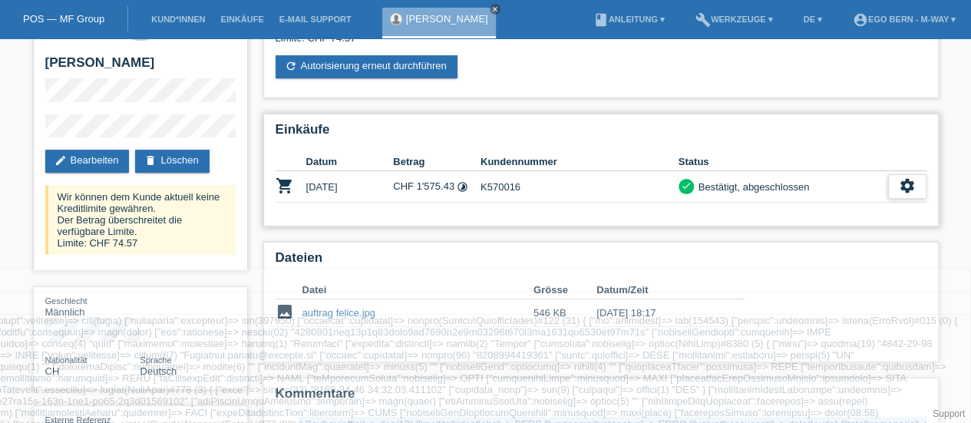
click at [915, 179] on div "settings" at bounding box center [907, 186] width 38 height 25
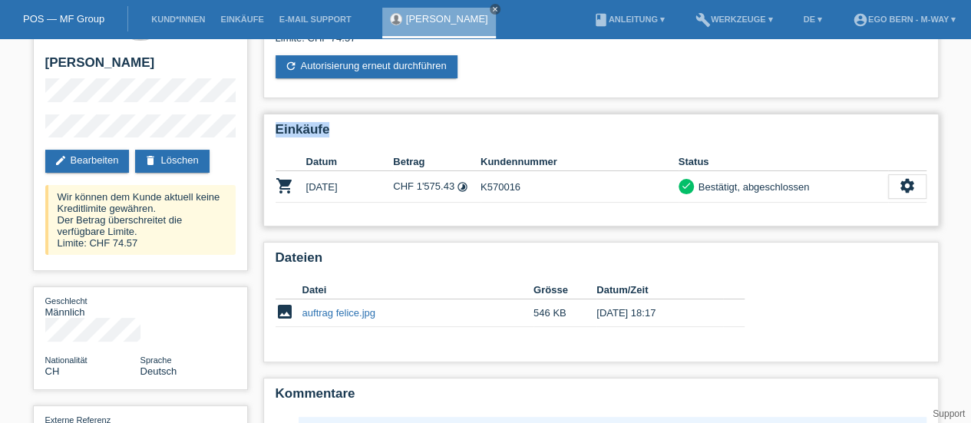
drag, startPoint x: 274, startPoint y: 127, endPoint x: 348, endPoint y: 139, distance: 75.3
click at [348, 139] on div "Einkäufe Datum Betrag Kundennummer Status shopping_cart [DATE] CHF 1'575.43 tim…" at bounding box center [600, 170] width 675 height 113
click at [275, 128] on h2 "Einkäufe" at bounding box center [600, 133] width 651 height 23
drag, startPoint x: 275, startPoint y: 128, endPoint x: 336, endPoint y: 127, distance: 61.4
click at [336, 127] on h2 "Einkäufe" at bounding box center [600, 133] width 651 height 23
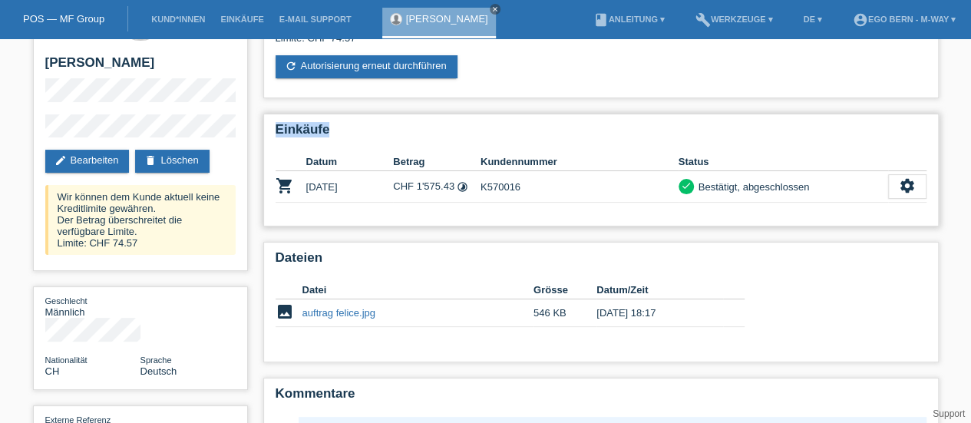
click at [336, 127] on h2 "Einkäufe" at bounding box center [600, 133] width 651 height 23
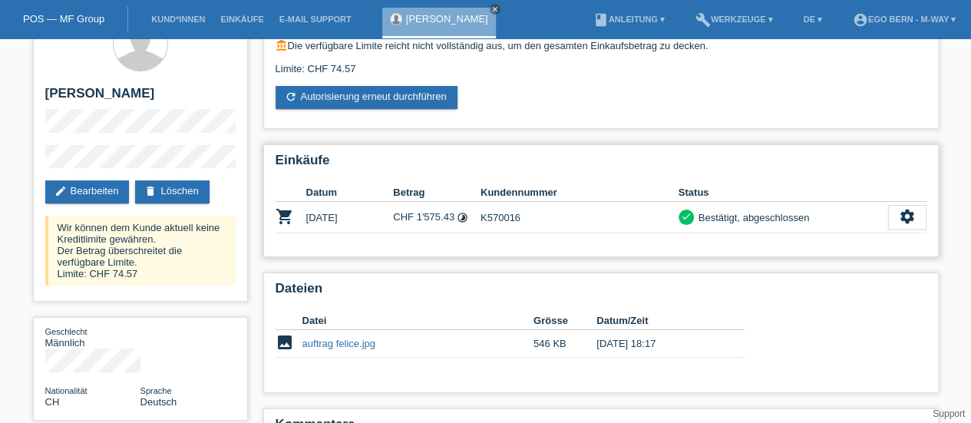
scroll to position [32, 0]
